Goal: Navigation & Orientation: Understand site structure

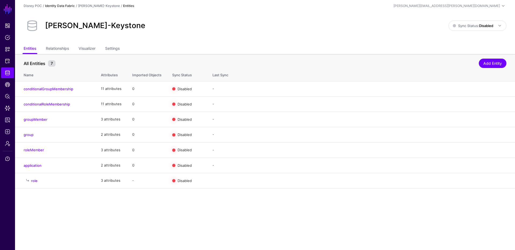
click at [67, 6] on link "Identity Data Fabric" at bounding box center [60, 6] width 30 height 4
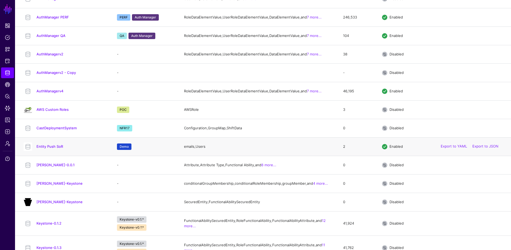
scroll to position [112, 0]
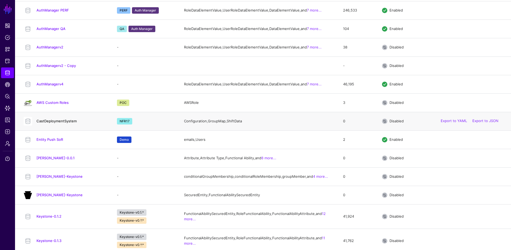
click at [66, 123] on link "CastDeploymentSystem" at bounding box center [56, 121] width 40 height 4
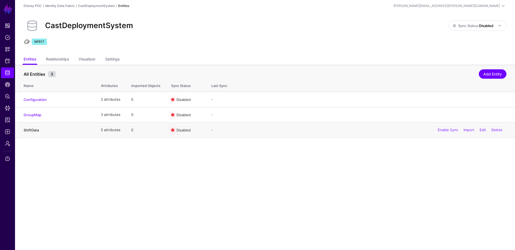
click at [33, 130] on link "ShiftData" at bounding box center [31, 130] width 15 height 4
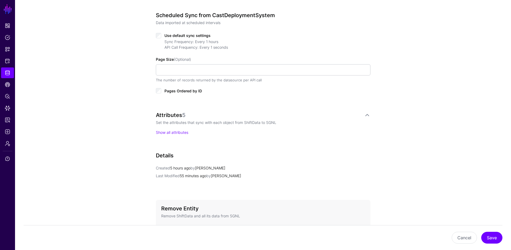
scroll to position [305, 0]
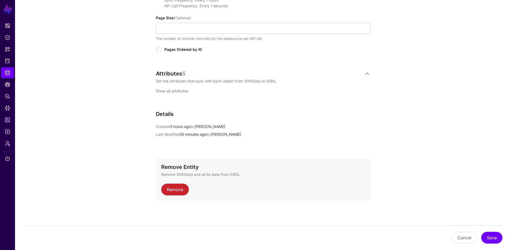
click at [179, 91] on link "Show all attributes" at bounding box center [172, 91] width 32 height 5
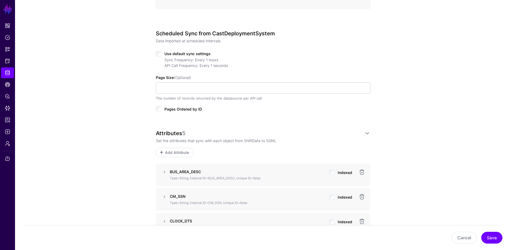
scroll to position [0, 0]
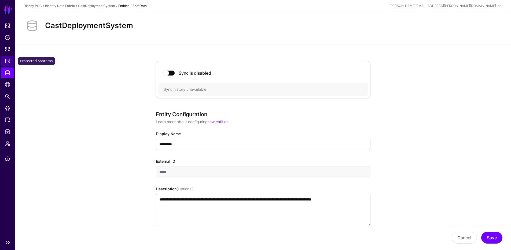
click at [6, 59] on span "Protected Systems" at bounding box center [7, 60] width 5 height 5
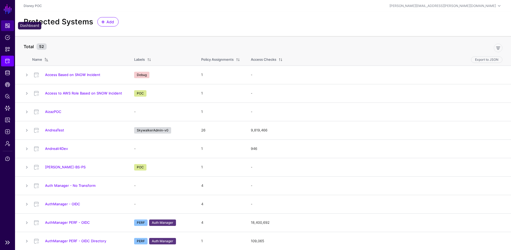
click at [8, 27] on span "Dashboard" at bounding box center [7, 25] width 5 height 5
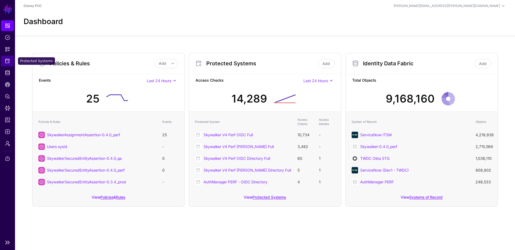
click at [8, 62] on span "Protected Systems" at bounding box center [7, 60] width 5 height 5
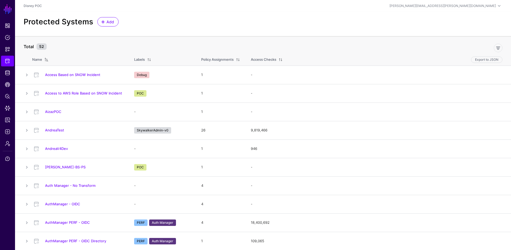
click at [245, 21] on div "Protected Systems Add" at bounding box center [262, 21] width 483 height 9
click at [500, 44] on link at bounding box center [498, 48] width 9 height 9
click at [54, 48] on span "Include Labels" at bounding box center [41, 46] width 27 height 5
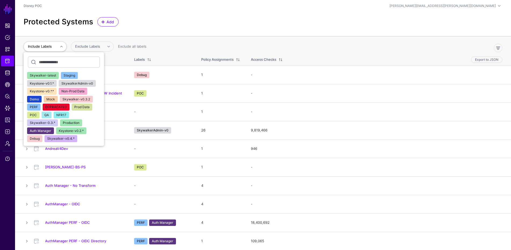
click at [58, 116] on span "NFR17" at bounding box center [61, 115] width 10 height 4
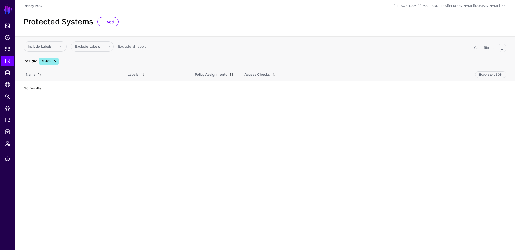
click at [56, 61] on link at bounding box center [55, 61] width 4 height 4
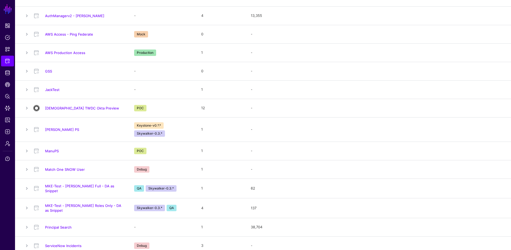
scroll to position [335, 0]
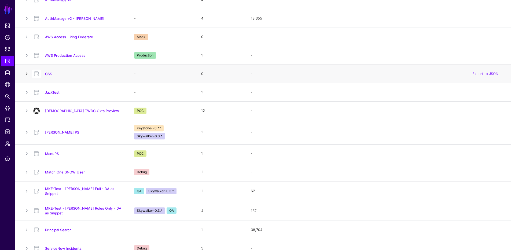
click at [25, 73] on link at bounding box center [27, 74] width 6 height 6
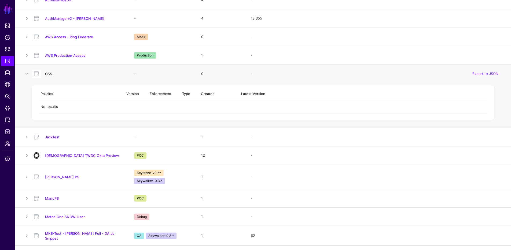
click at [50, 72] on link "GSS" at bounding box center [48, 74] width 7 height 4
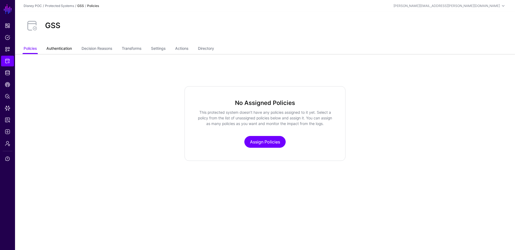
click at [65, 52] on link "Authentication" at bounding box center [58, 49] width 25 height 10
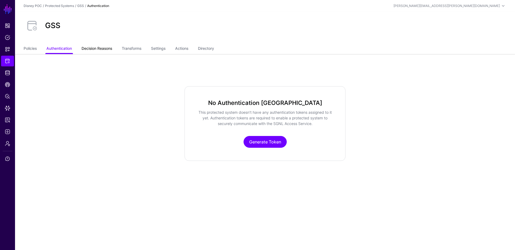
click at [86, 49] on link "Decision Reasons" at bounding box center [97, 49] width 31 height 10
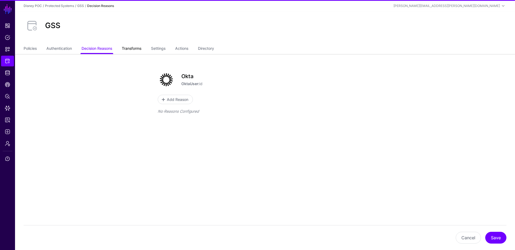
click at [132, 49] on link "Transforms" at bounding box center [132, 49] width 20 height 10
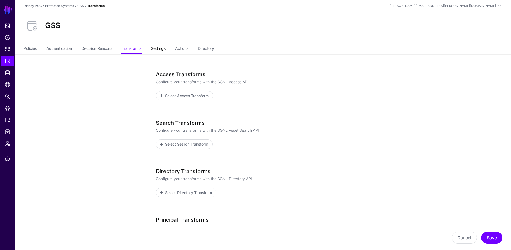
click at [164, 47] on link "Settings" at bounding box center [158, 49] width 14 height 10
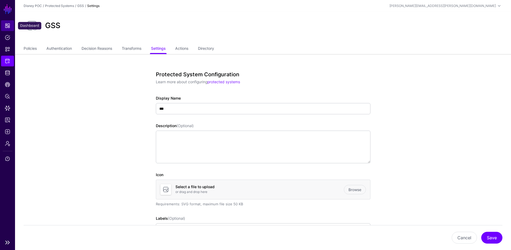
click at [11, 25] on link "Dashboard" at bounding box center [7, 25] width 13 height 11
